Goal: Information Seeking & Learning: Understand process/instructions

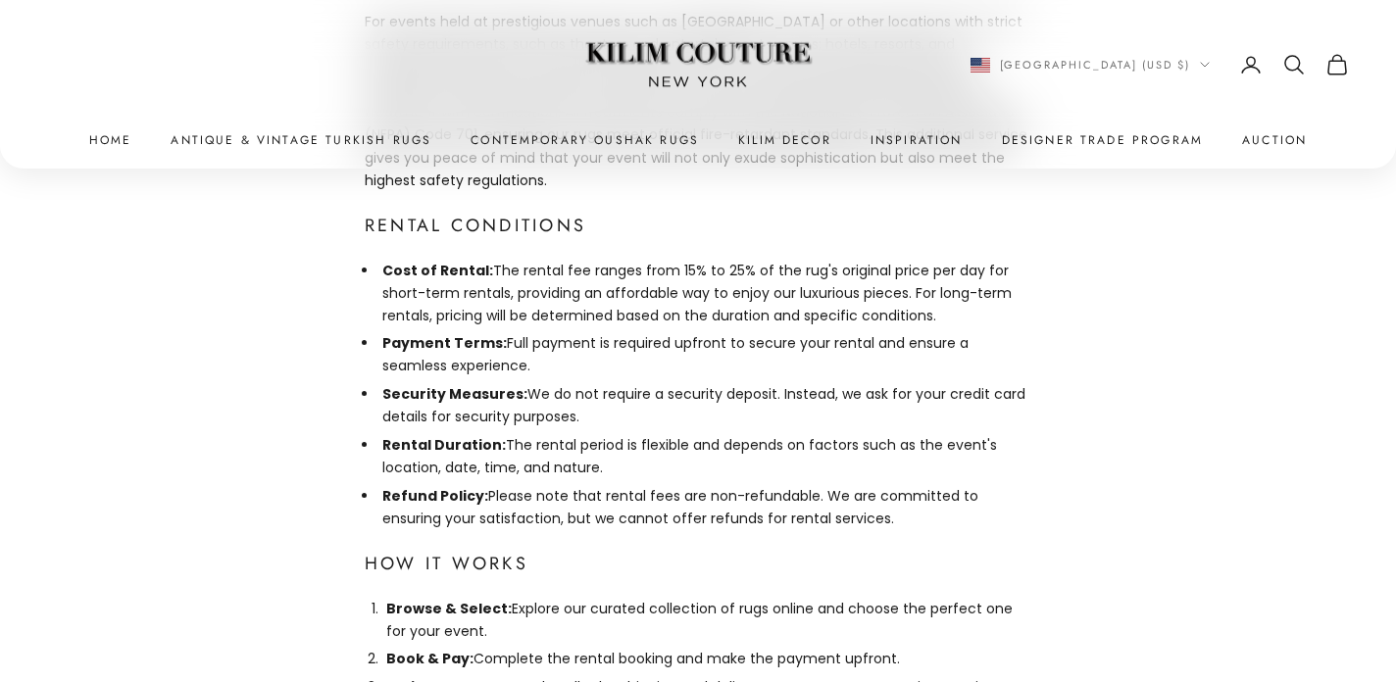
scroll to position [1371, 0]
drag, startPoint x: 491, startPoint y: 294, endPoint x: 510, endPoint y: 324, distance: 34.8
click at [510, 333] on li "Payment Terms: Full payment is required upfront to secure your rental and ensur…" at bounding box center [704, 355] width 653 height 45
click at [668, 435] on li "Rental Duration: The rental period is flexible and depends on factors such as t…" at bounding box center [704, 457] width 653 height 45
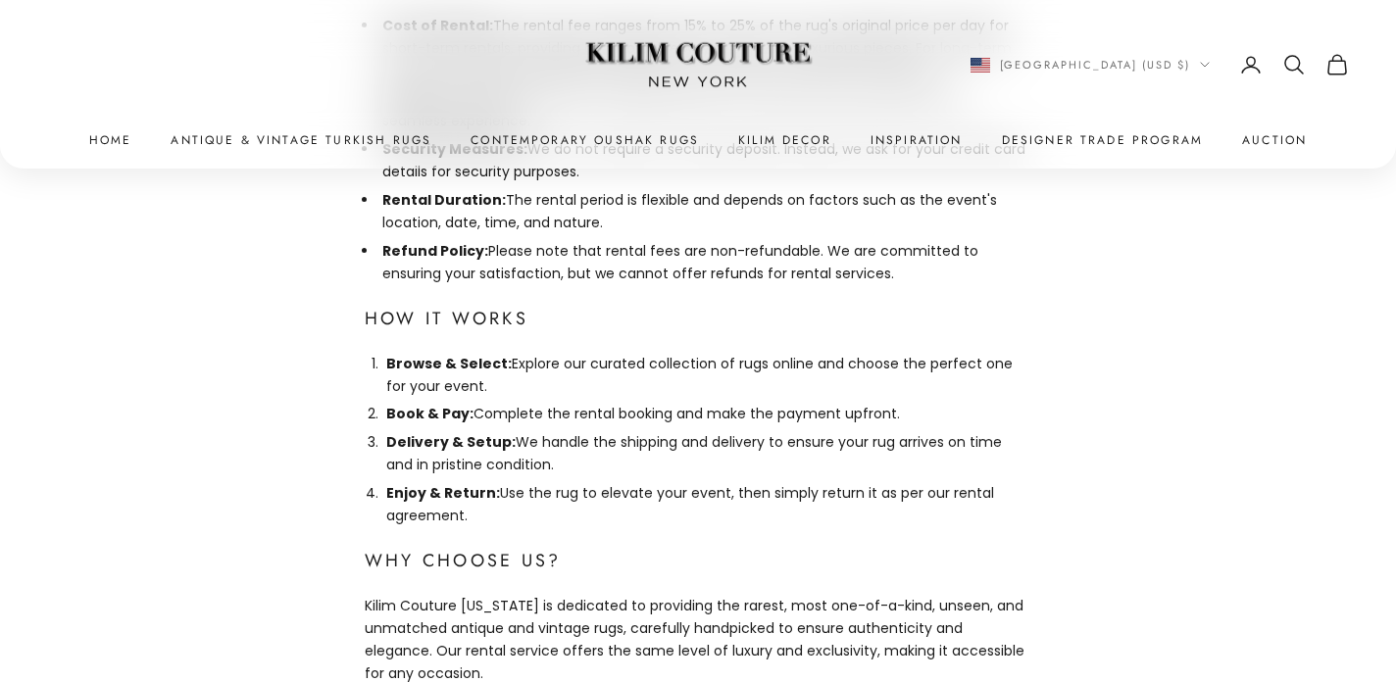
scroll to position [1601, 0]
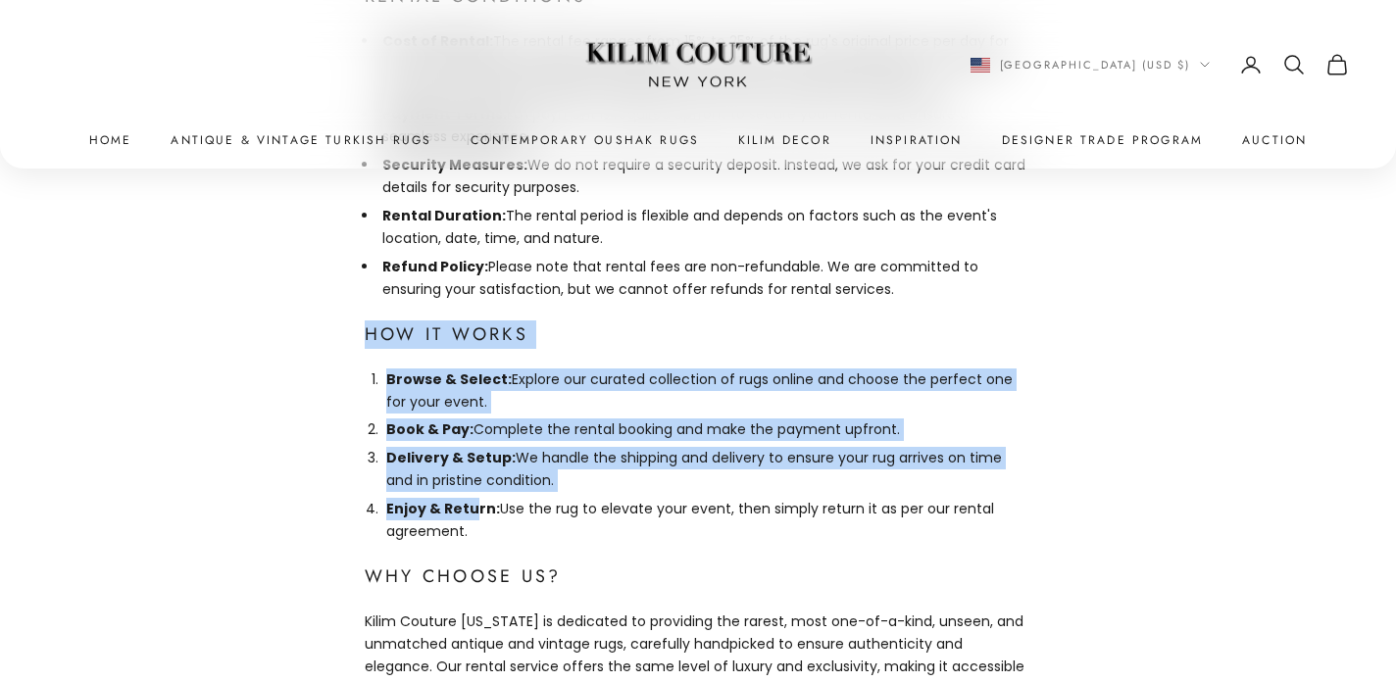
drag, startPoint x: 364, startPoint y: 290, endPoint x: 475, endPoint y: 469, distance: 210.1
click at [475, 469] on div "Rent a Rug from Kilim Couture New York Elevate Your Event with Our Exquisite Ru…" at bounding box center [698, 246] width 1396 height 3270
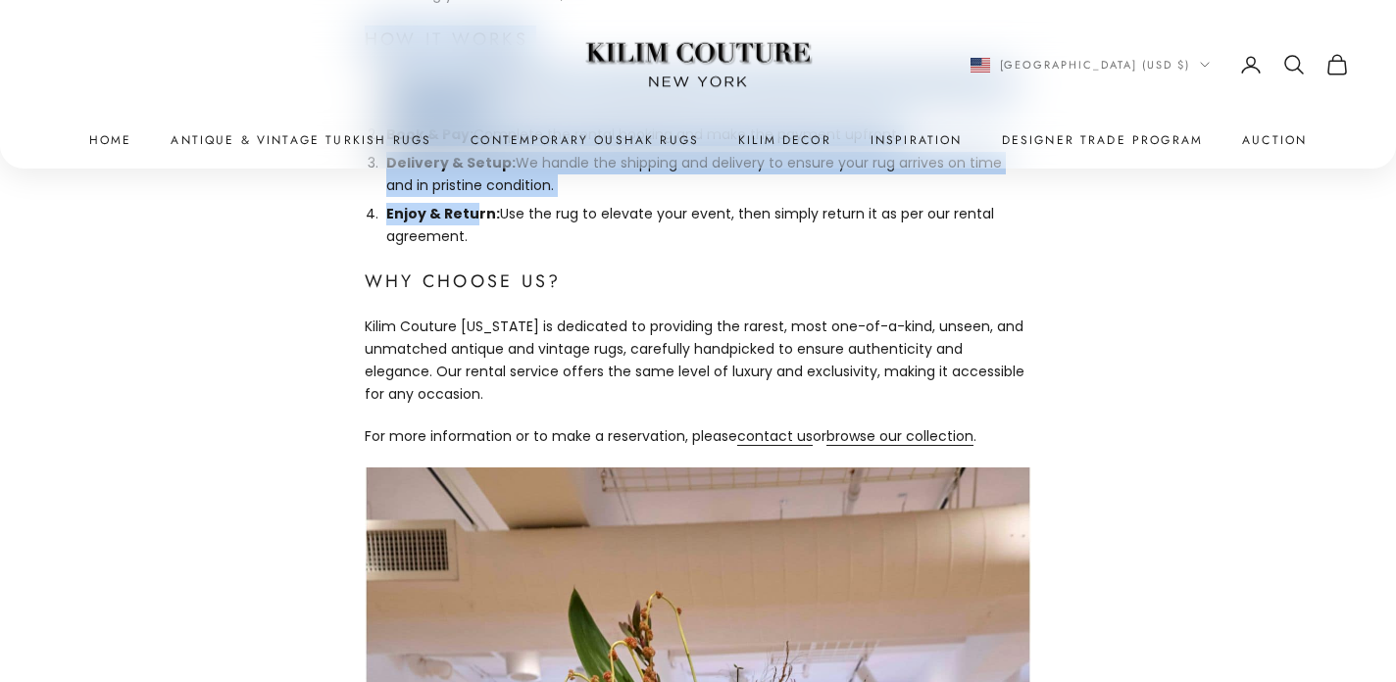
scroll to position [1894, 0]
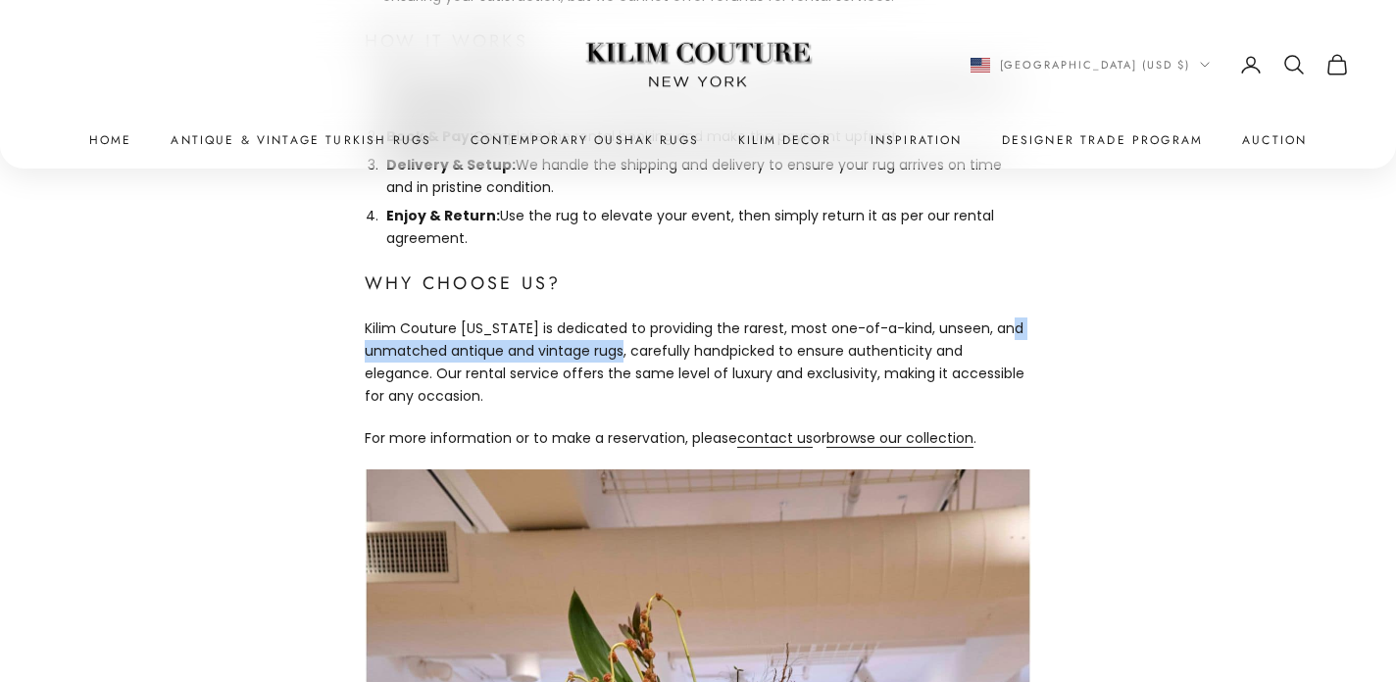
drag, startPoint x: 630, startPoint y: 299, endPoint x: 366, endPoint y: 297, distance: 263.8
click at [366, 318] on p "Kilim Couture New York is dedicated to providing the rarest, most one-of-a-kind…" at bounding box center [698, 363] width 667 height 90
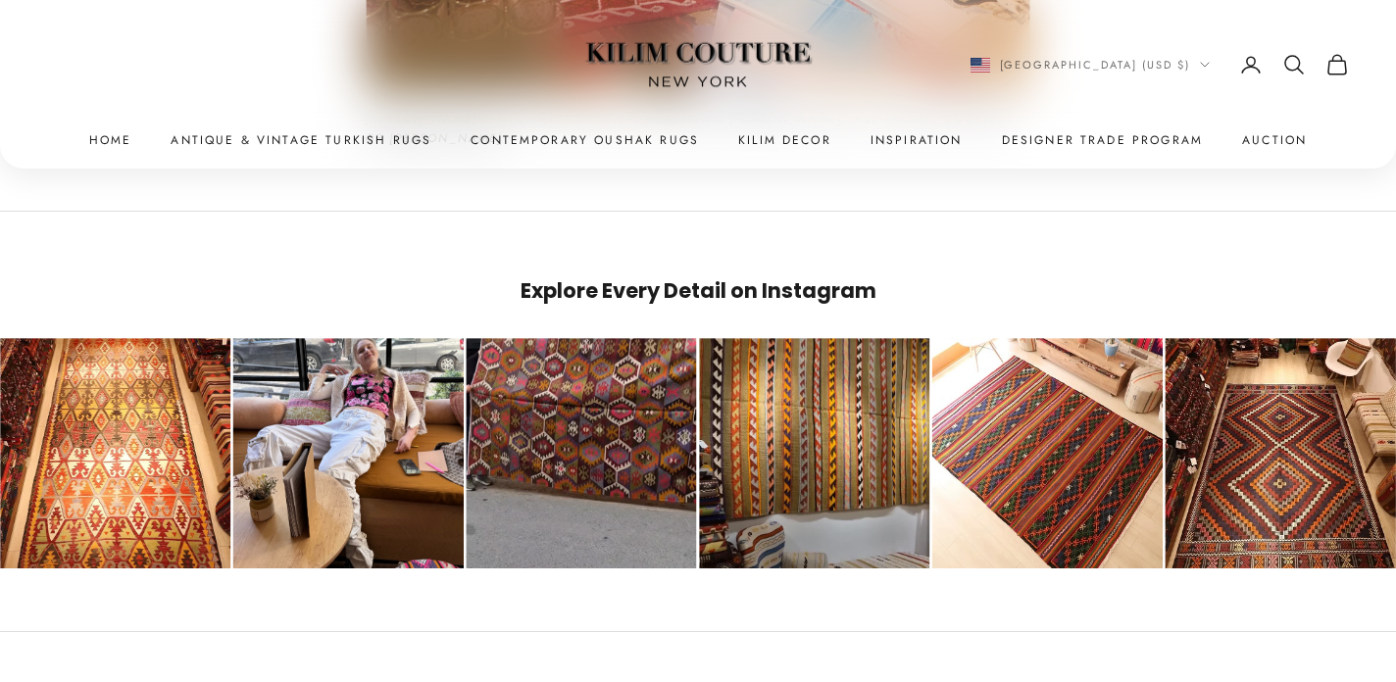
scroll to position [3254, 0]
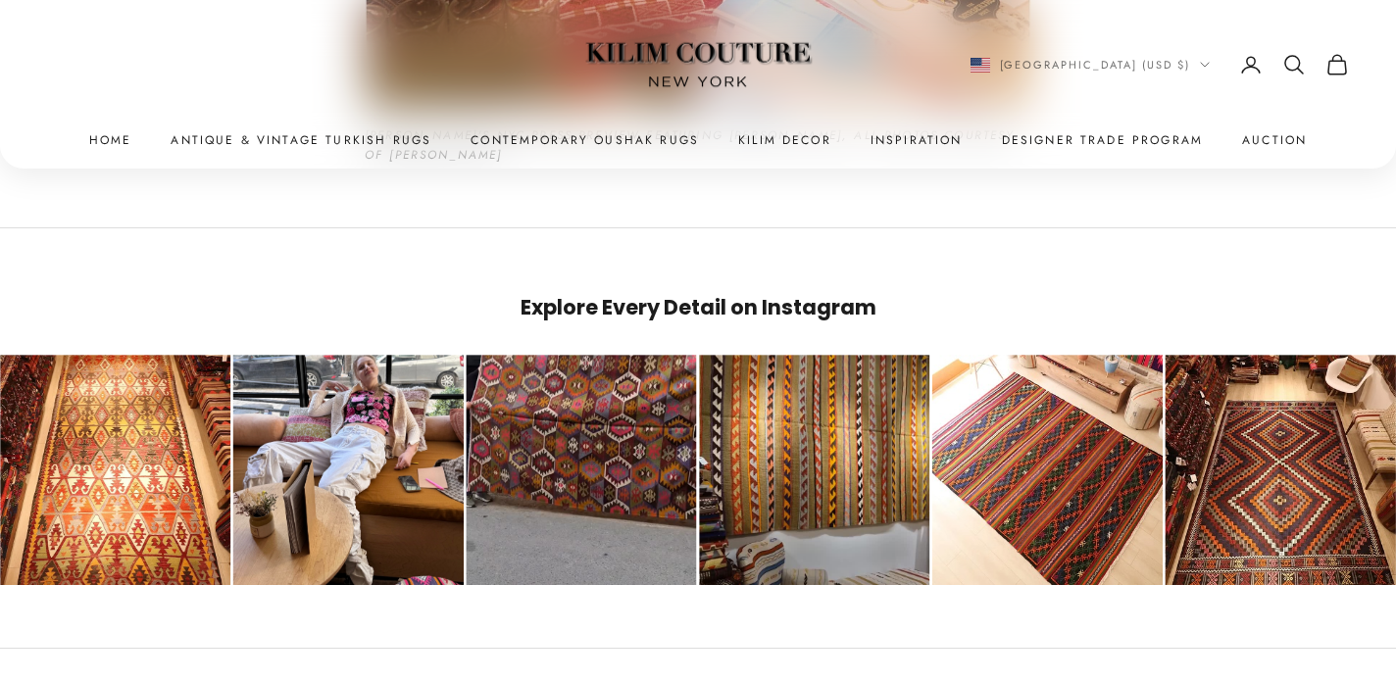
click at [737, 38] on img at bounding box center [698, 65] width 245 height 93
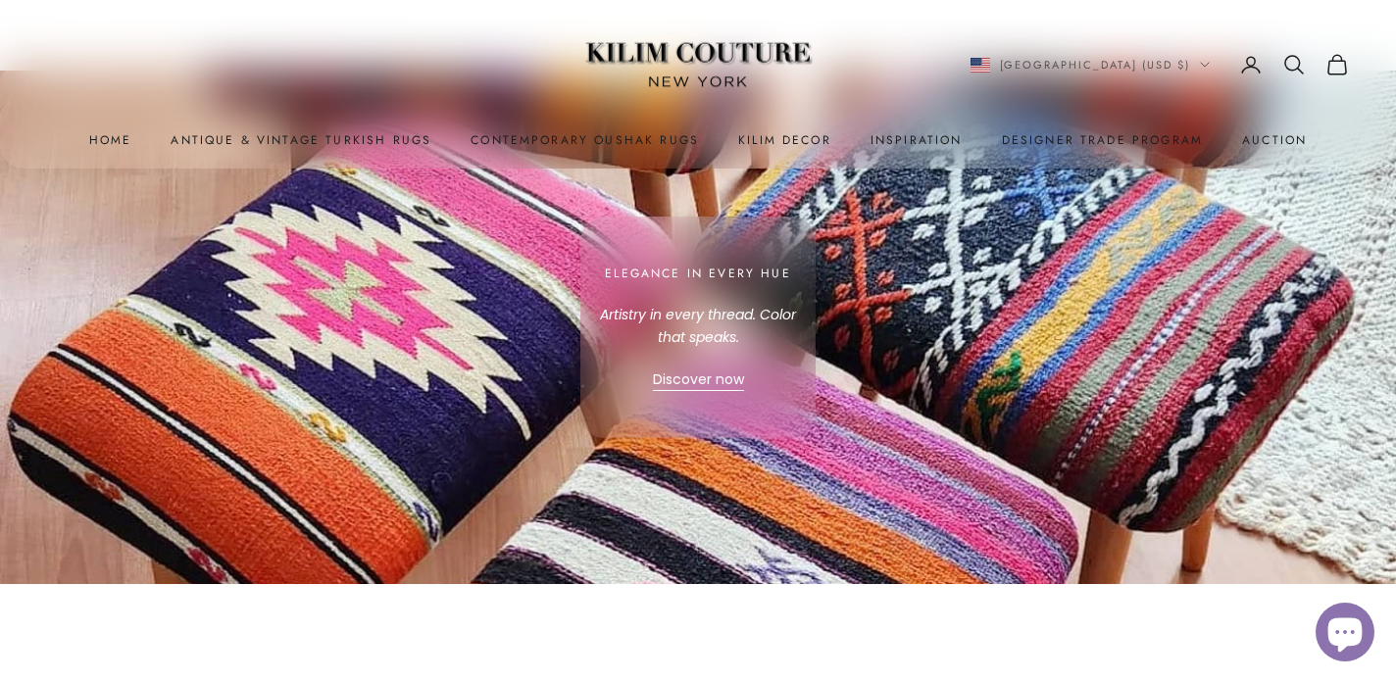
scroll to position [5703, 0]
